Goal: Check status

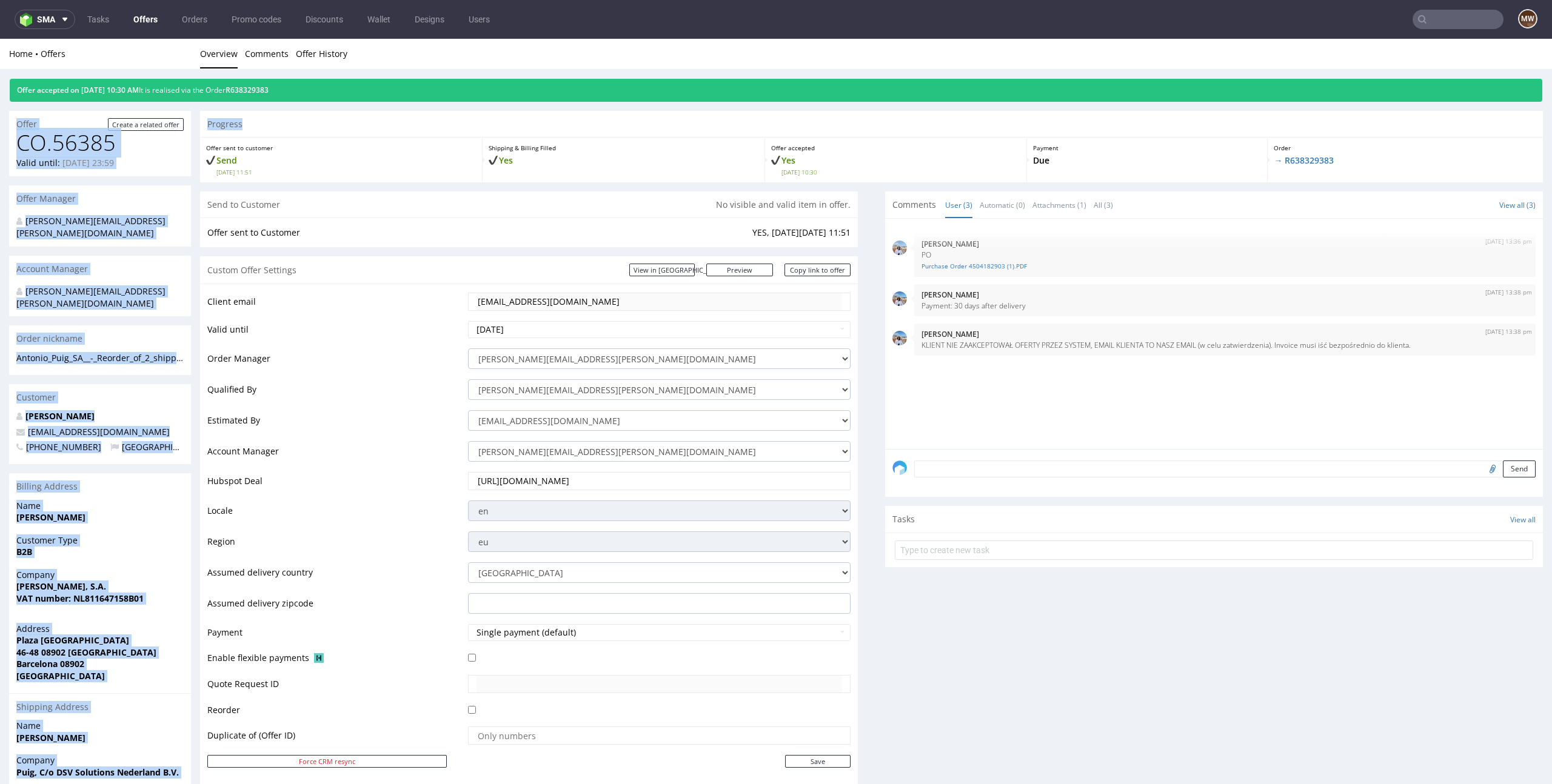
drag, startPoint x: 551, startPoint y: 125, endPoint x: 535, endPoint y: 47, distance: 79.6
click at [535, 47] on div "Home Offers Overview Comments Offer History Offer accepted on 11.08.2025 10:30 …" at bounding box center [776, 673] width 1552 height 1270
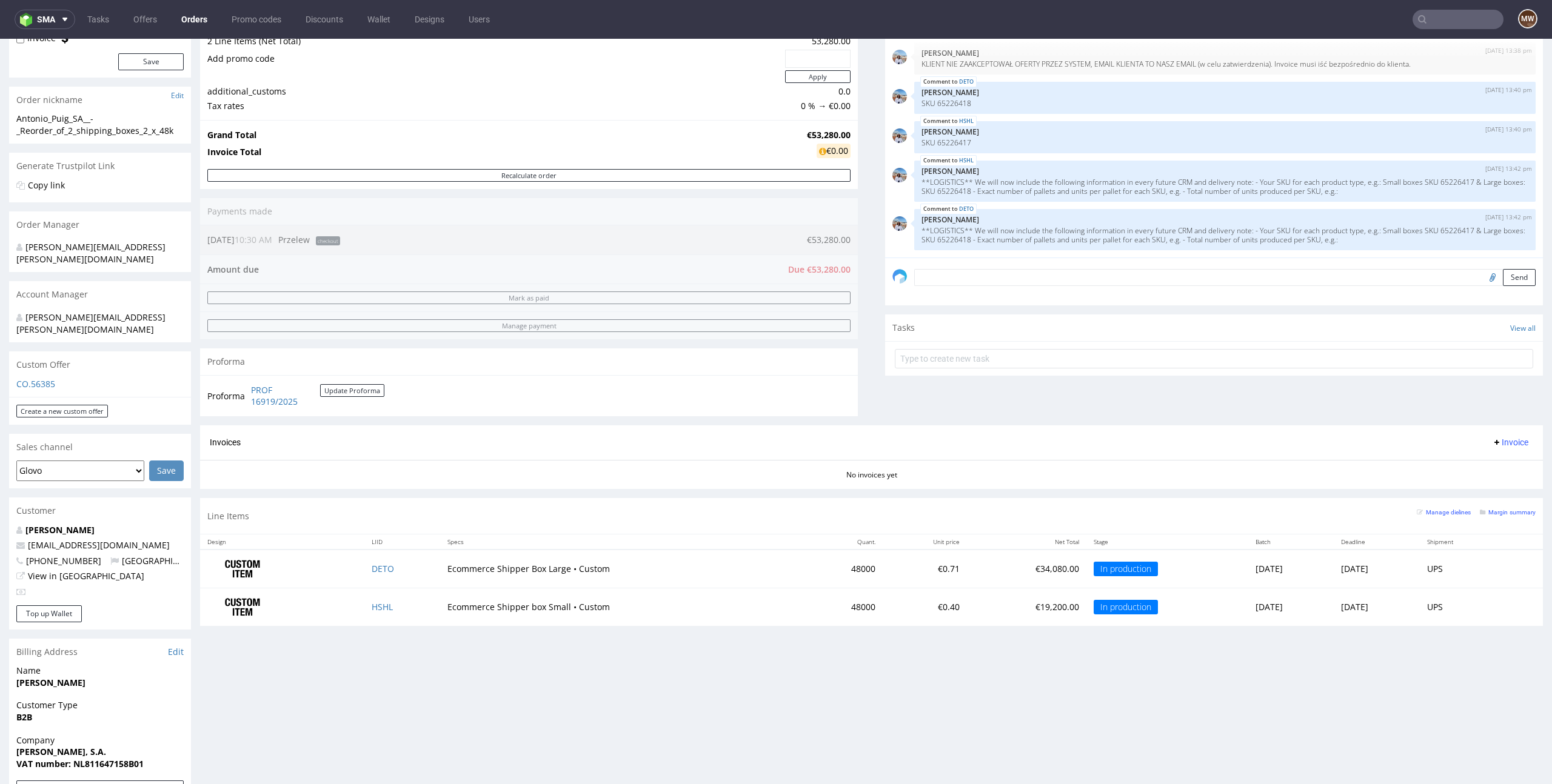
scroll to position [182, 0]
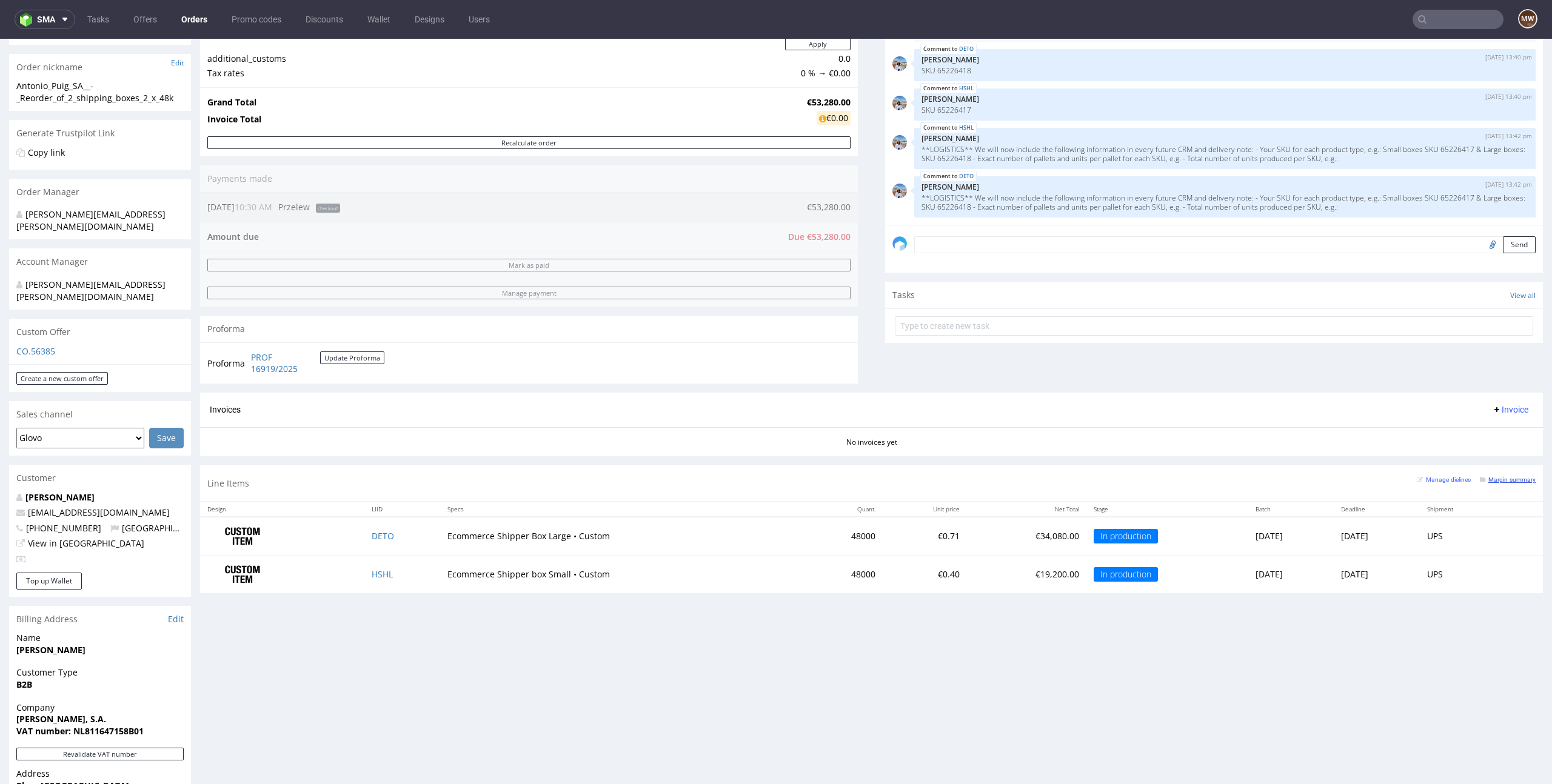
click at [1503, 478] on small "Margin summary" at bounding box center [1508, 480] width 56 height 7
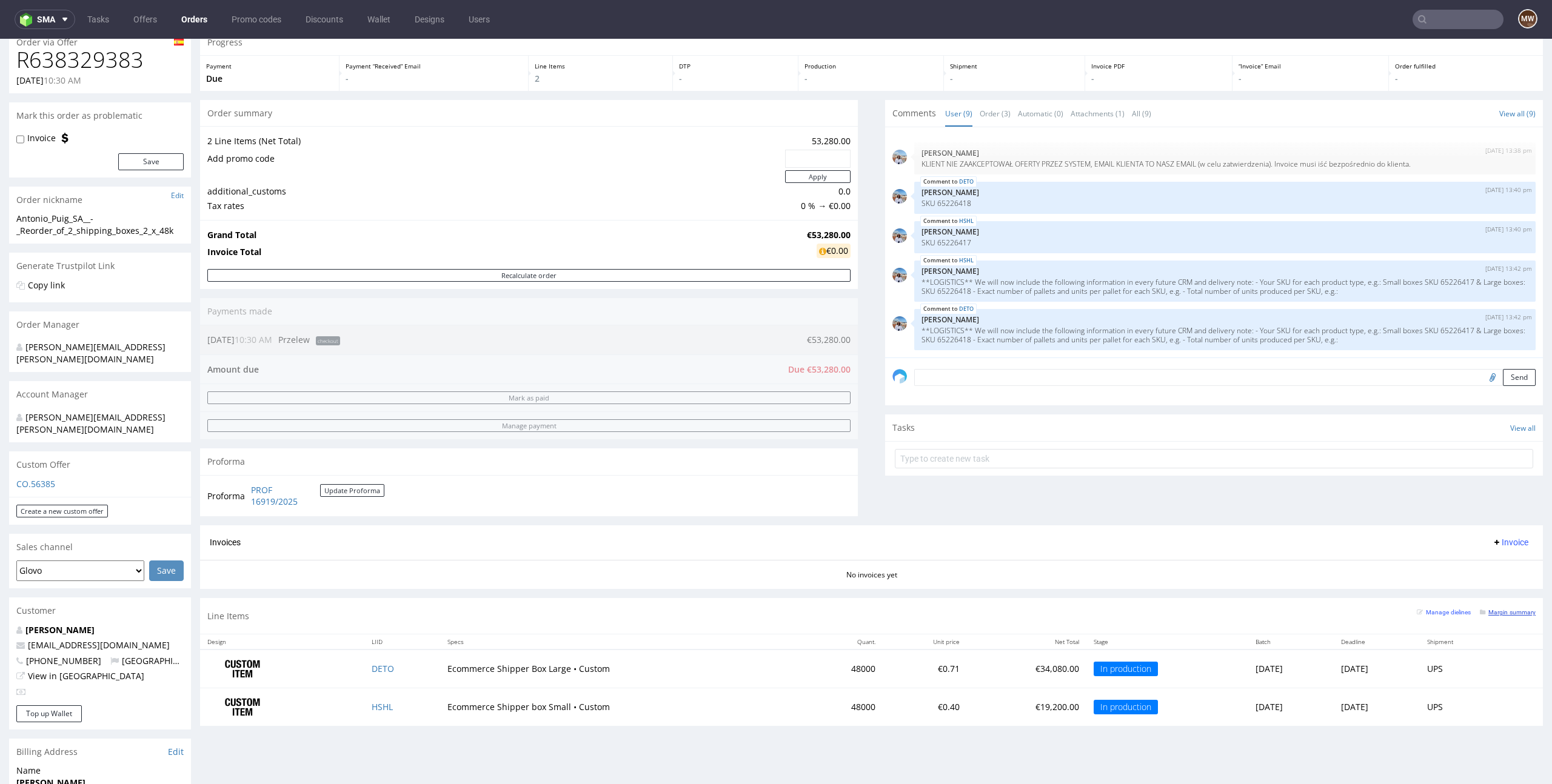
scroll to position [50, 0]
click at [1525, 613] on small "Margin summary" at bounding box center [1508, 612] width 56 height 7
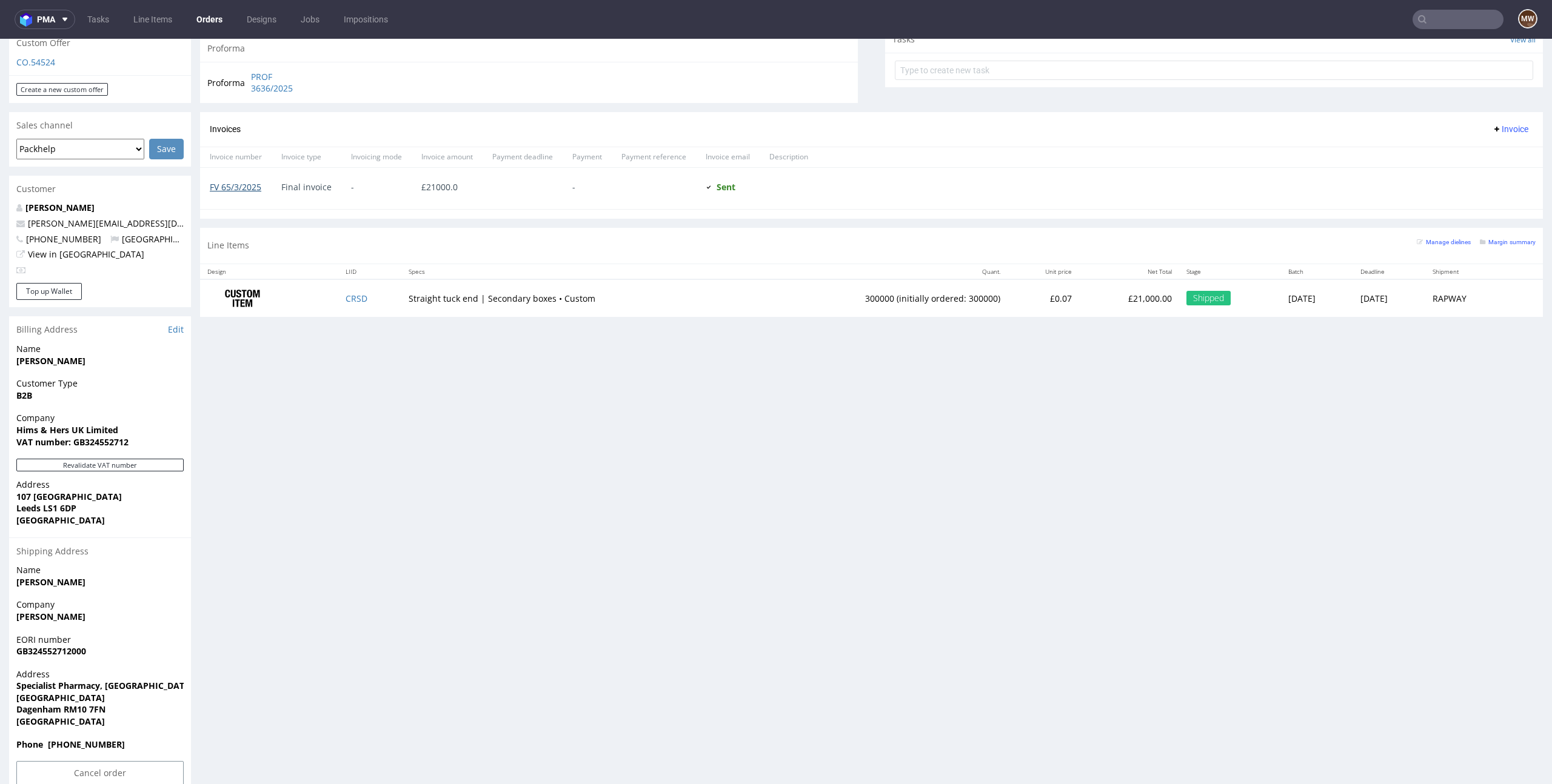
scroll to position [3, 0]
